Goal: Information Seeking & Learning: Learn about a topic

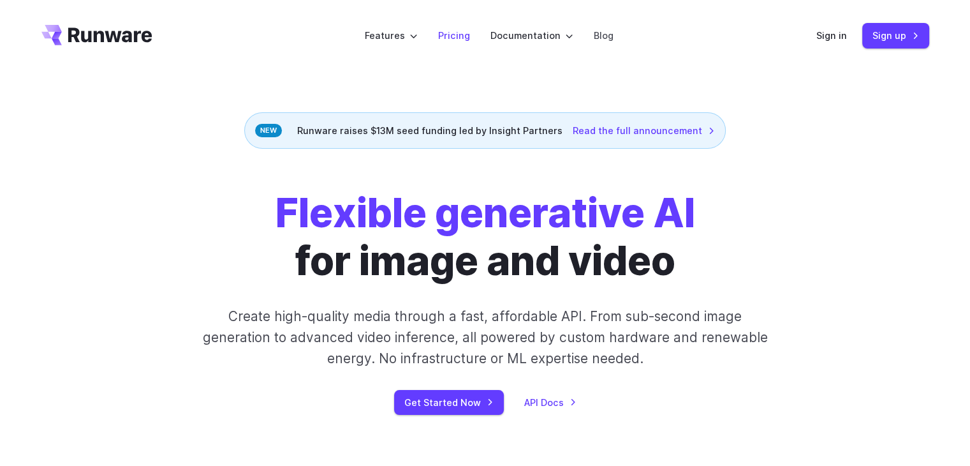
drag, startPoint x: 0, startPoint y: 0, endPoint x: 450, endPoint y: 33, distance: 451.0
click at [450, 33] on link "Pricing" at bounding box center [454, 35] width 32 height 15
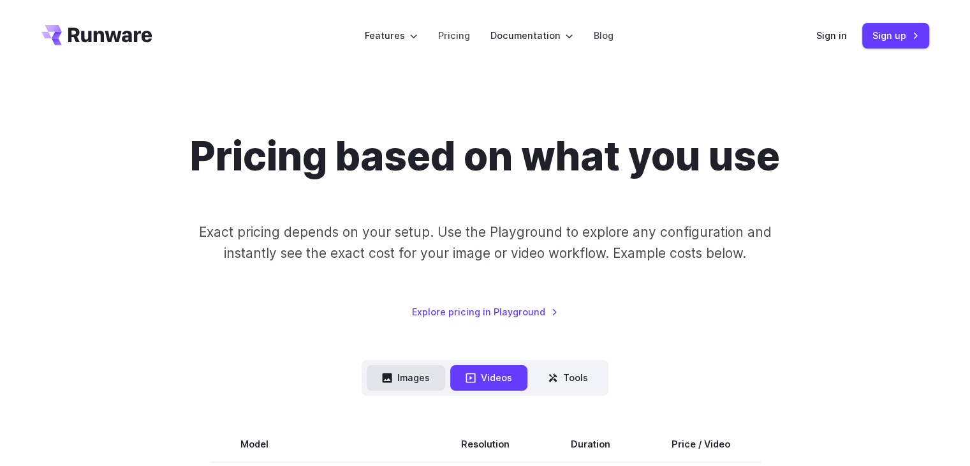
click at [415, 383] on button "Images" at bounding box center [406, 377] width 78 height 25
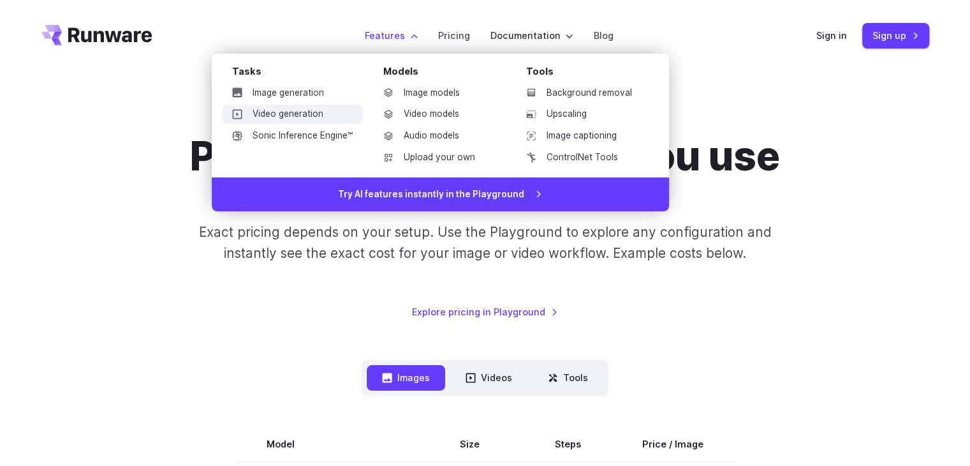
click at [310, 112] on link "Video generation" at bounding box center [292, 114] width 141 height 19
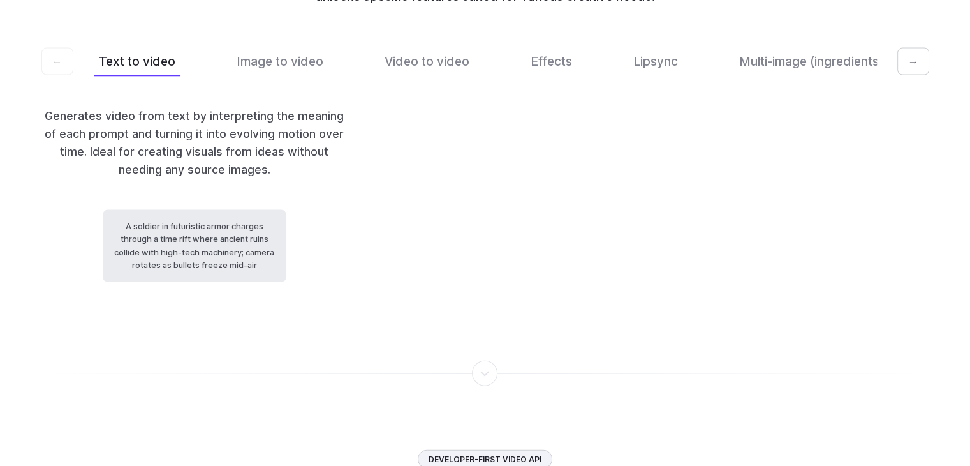
scroll to position [2744, 0]
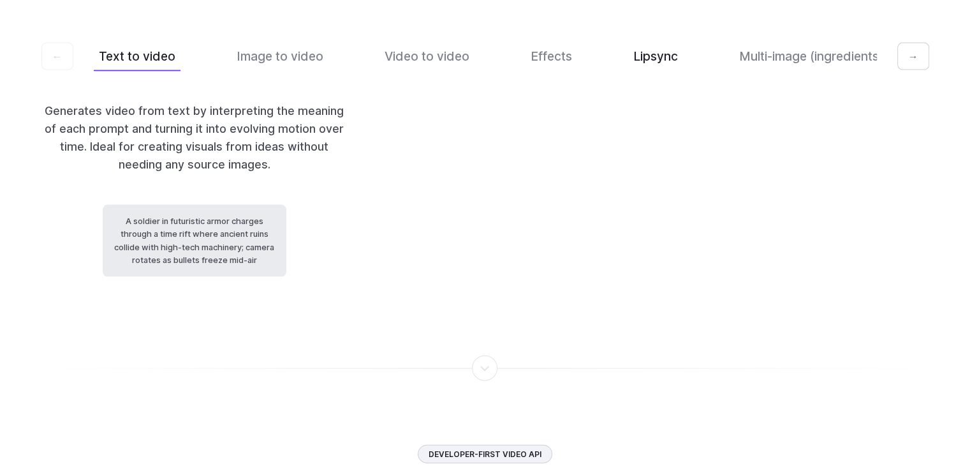
click at [643, 41] on button "Lipsync" at bounding box center [655, 56] width 55 height 30
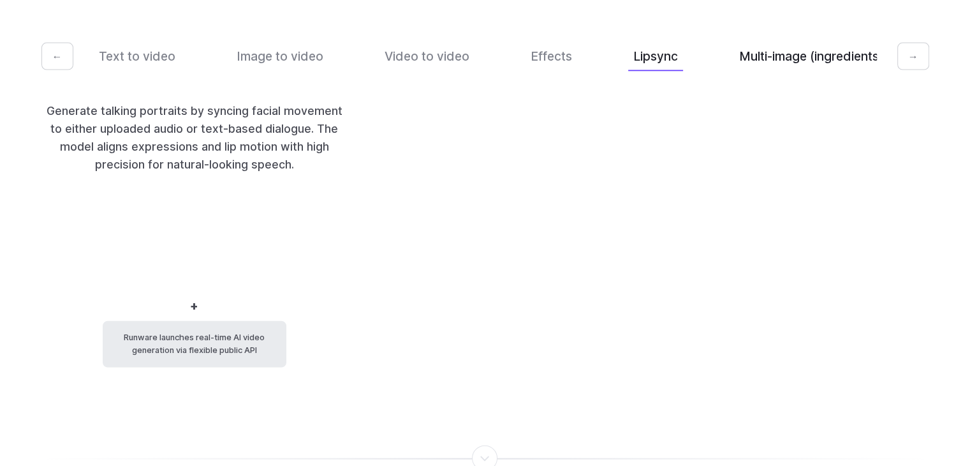
click at [773, 48] on button "Multi-image (ingredients)" at bounding box center [811, 56] width 154 height 30
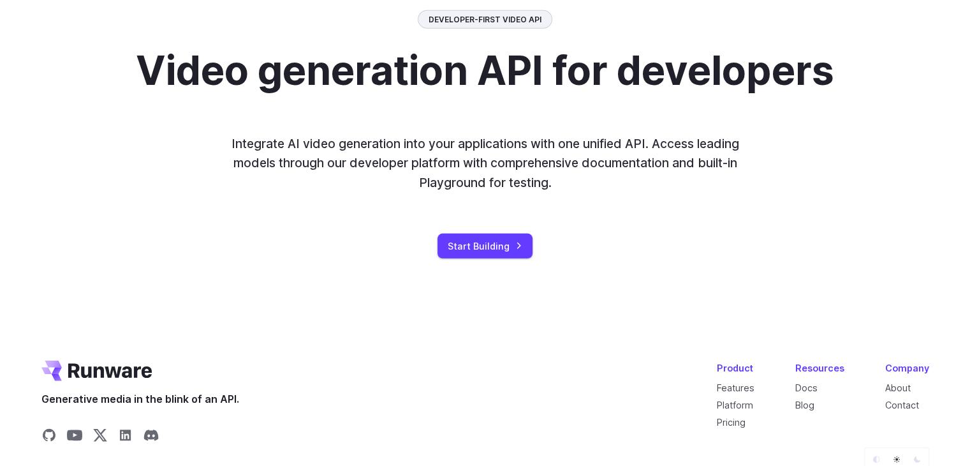
scroll to position [3591, 0]
